Goal: Information Seeking & Learning: Learn about a topic

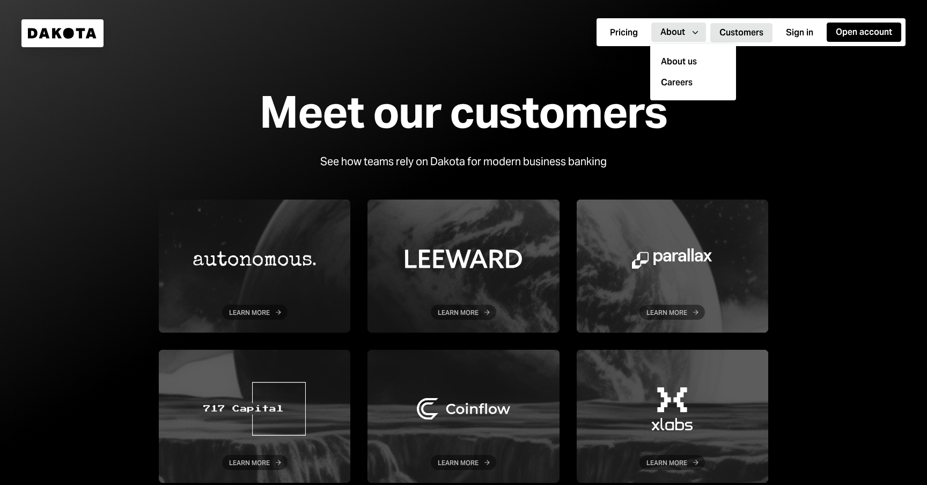
click at [690, 32] on icon "Caret Down" at bounding box center [695, 32] width 12 height 12
click at [689, 58] on div "About us" at bounding box center [693, 61] width 73 height 21
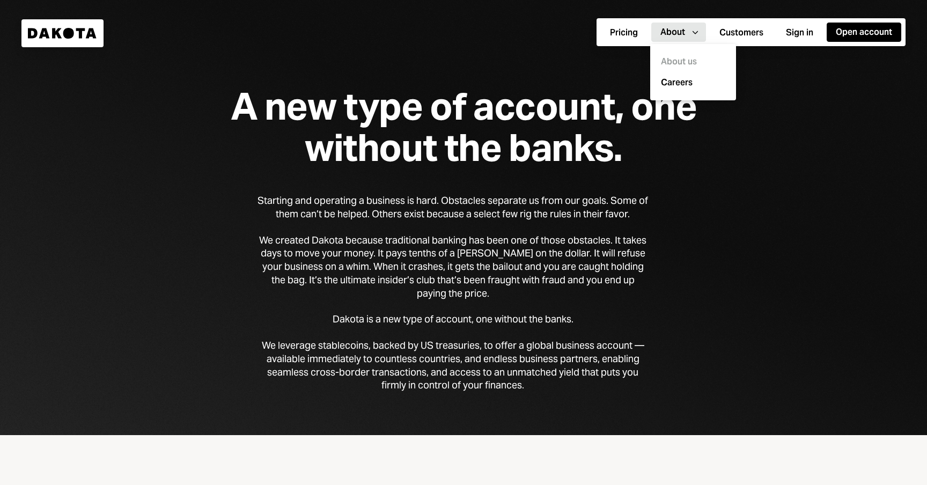
click at [712, 234] on div "A new type of account, one without the banks. Starting and operating a business…" at bounding box center [463, 217] width 927 height 435
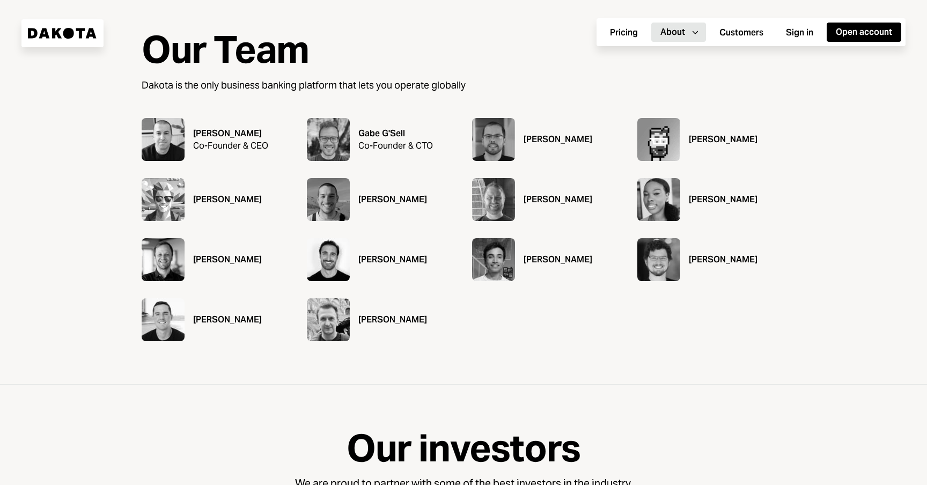
scroll to position [448, 0]
click at [663, 195] on img at bounding box center [658, 200] width 43 height 43
click at [710, 203] on div "[PERSON_NAME]" at bounding box center [723, 200] width 69 height 13
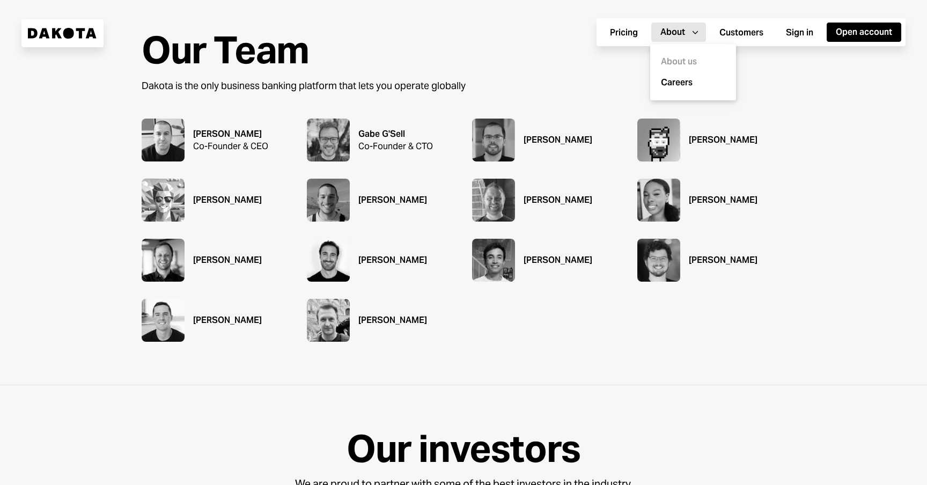
click at [696, 21] on div "Pricing About Caret Down Customers Sign in Open account" at bounding box center [751, 32] width 309 height 28
click at [693, 28] on icon "Caret Down" at bounding box center [695, 32] width 12 height 12
click at [792, 108] on div "Our Team Dakota is the only business banking platform that lets you operate glo…" at bounding box center [463, 186] width 927 height 398
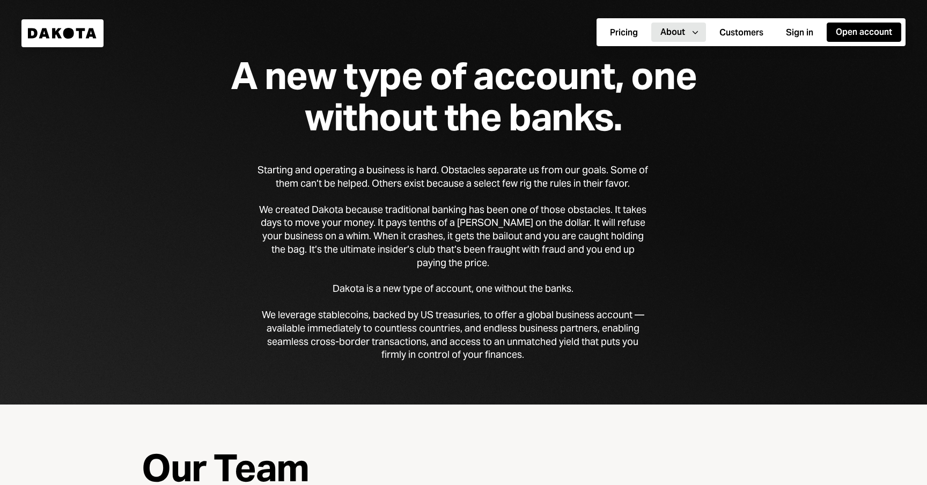
scroll to position [0, 0]
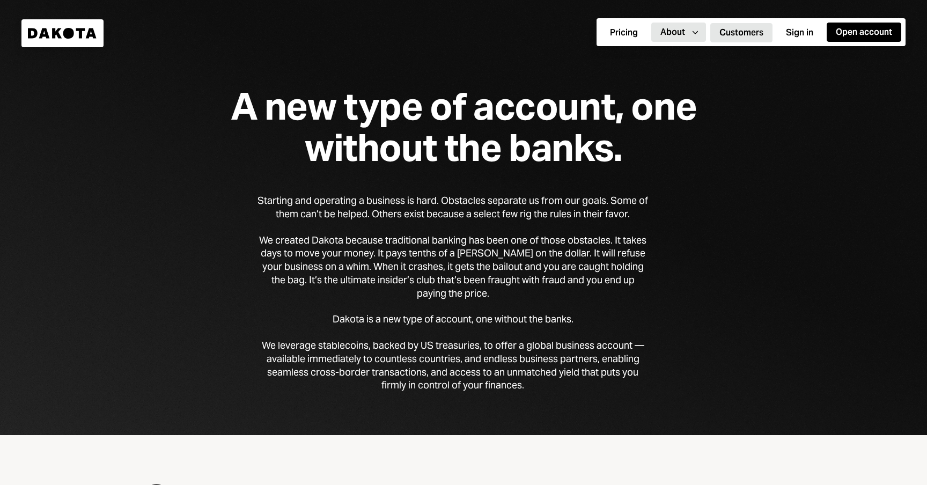
click at [769, 23] on button "Customers" at bounding box center [741, 32] width 62 height 19
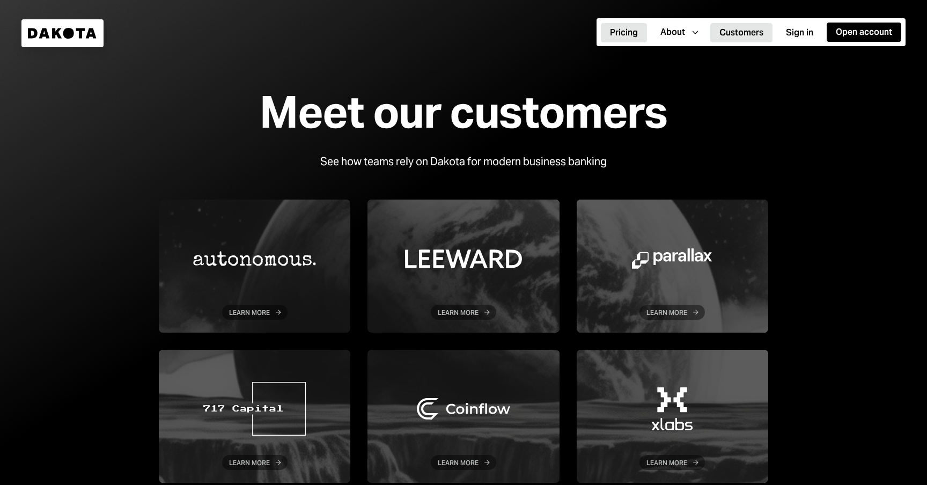
click at [624, 34] on button "Pricing" at bounding box center [624, 32] width 46 height 19
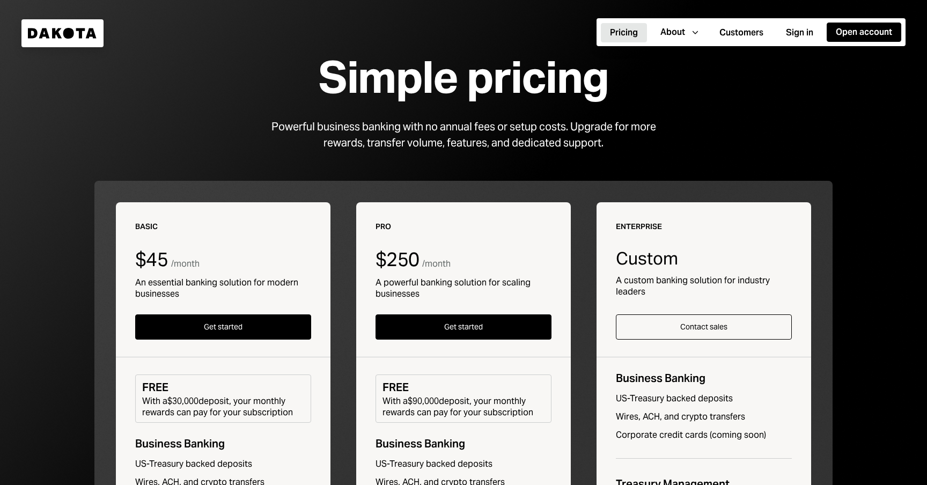
scroll to position [18, 0]
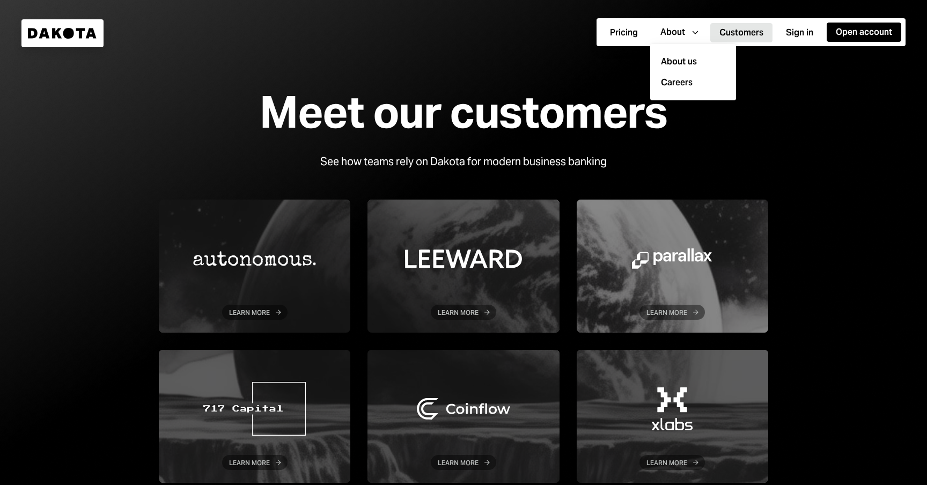
scroll to position [187, 0]
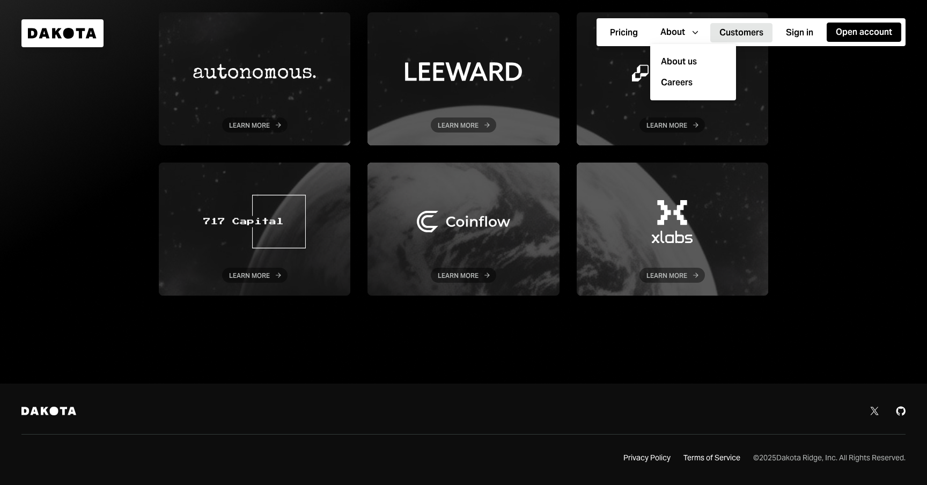
click at [606, 384] on div "Dakota Twitter Github Privacy Policy Terms of Service © 2025 Dakota Ridge, Inc.…" at bounding box center [463, 434] width 927 height 101
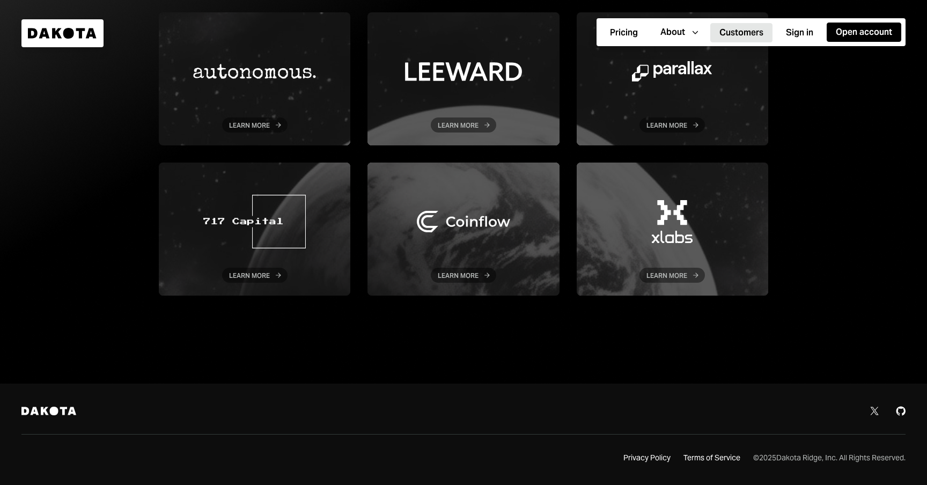
click at [871, 413] on icon "Twitter" at bounding box center [874, 411] width 9 height 9
